Goal: Task Accomplishment & Management: Manage account settings

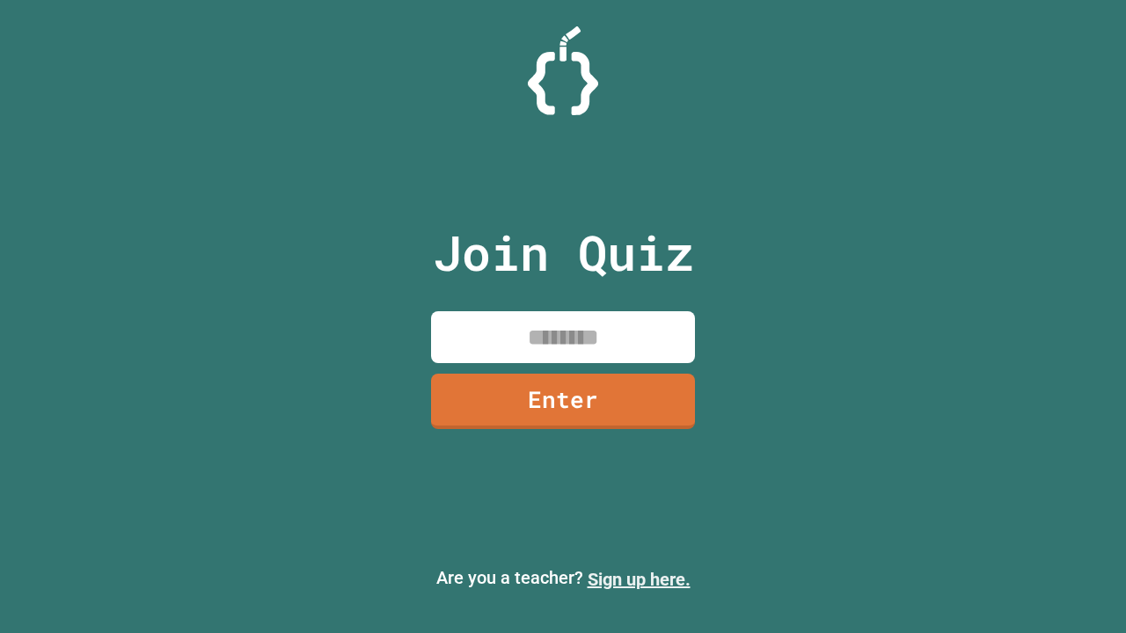
click at [639, 580] on link "Sign up here." at bounding box center [639, 579] width 103 height 21
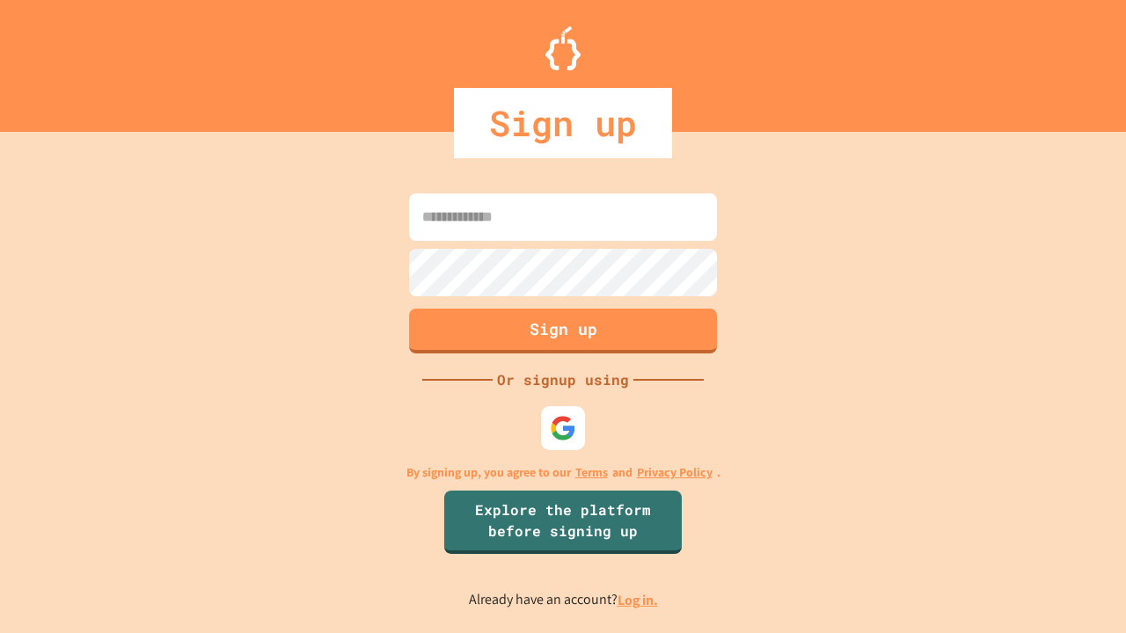
click at [639, 600] on link "Log in." at bounding box center [638, 600] width 40 height 18
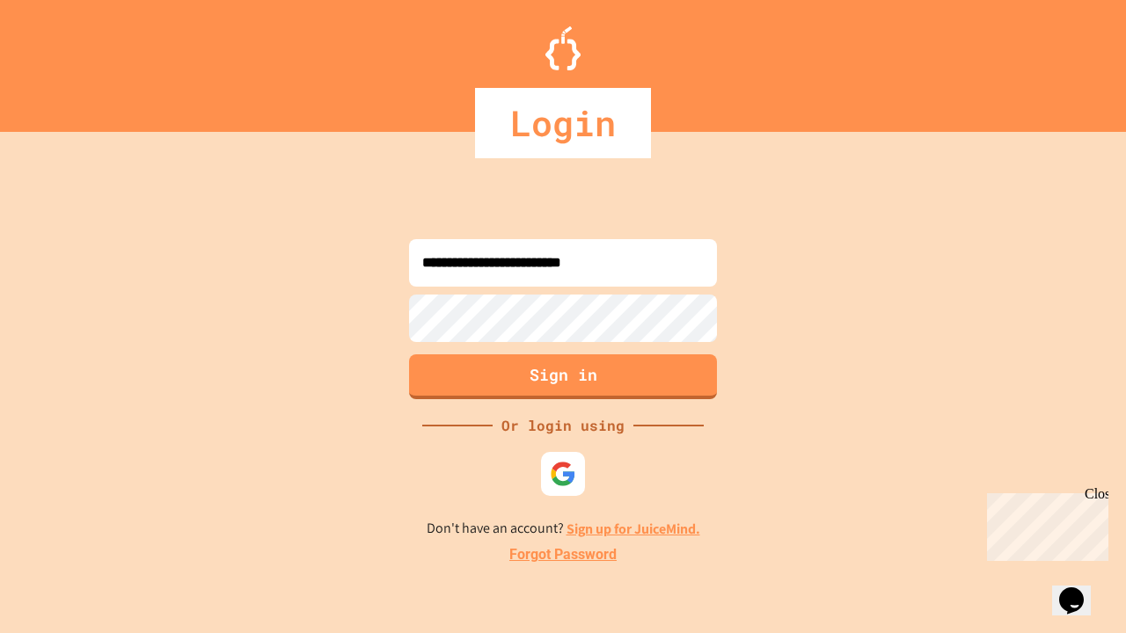
type input "**********"
